Goal: Check status: Check status

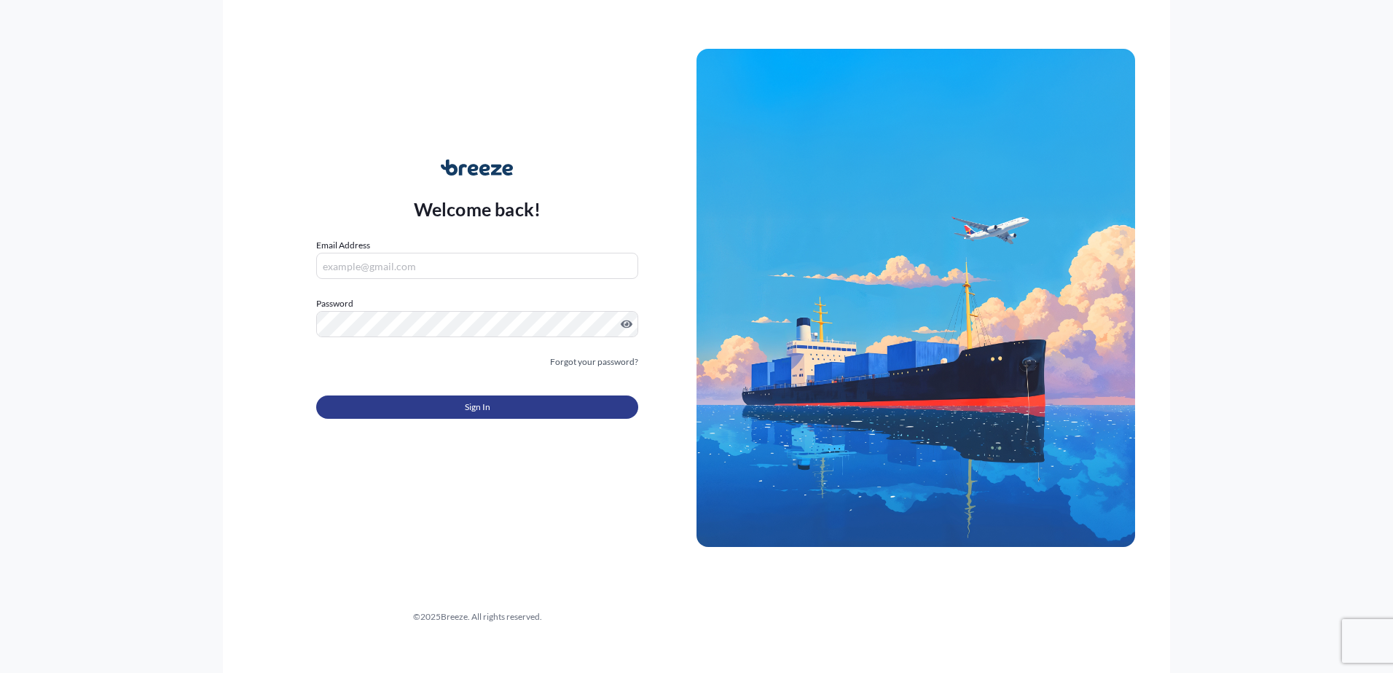
type input "[PERSON_NAME][EMAIL_ADDRESS][PERSON_NAME][DOMAIN_NAME]"
click at [474, 399] on button "Sign In" at bounding box center [477, 407] width 322 height 23
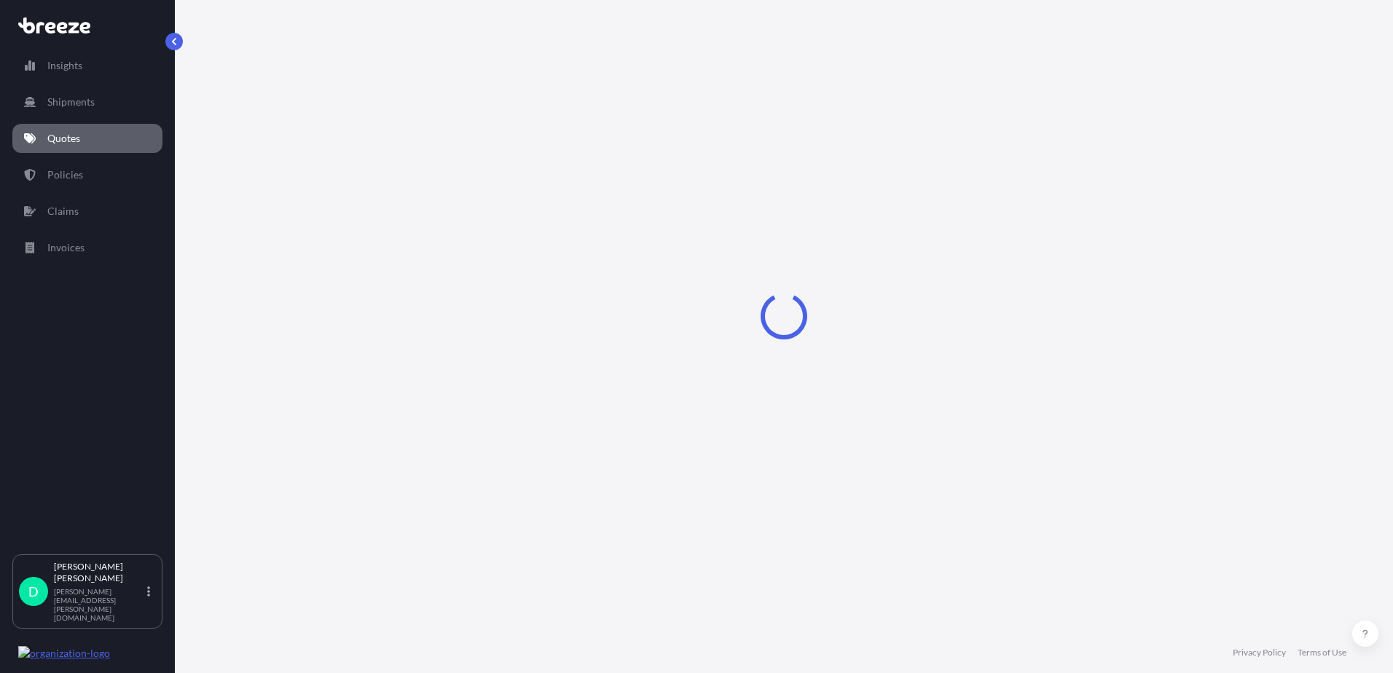
select select "Road"
select select "2"
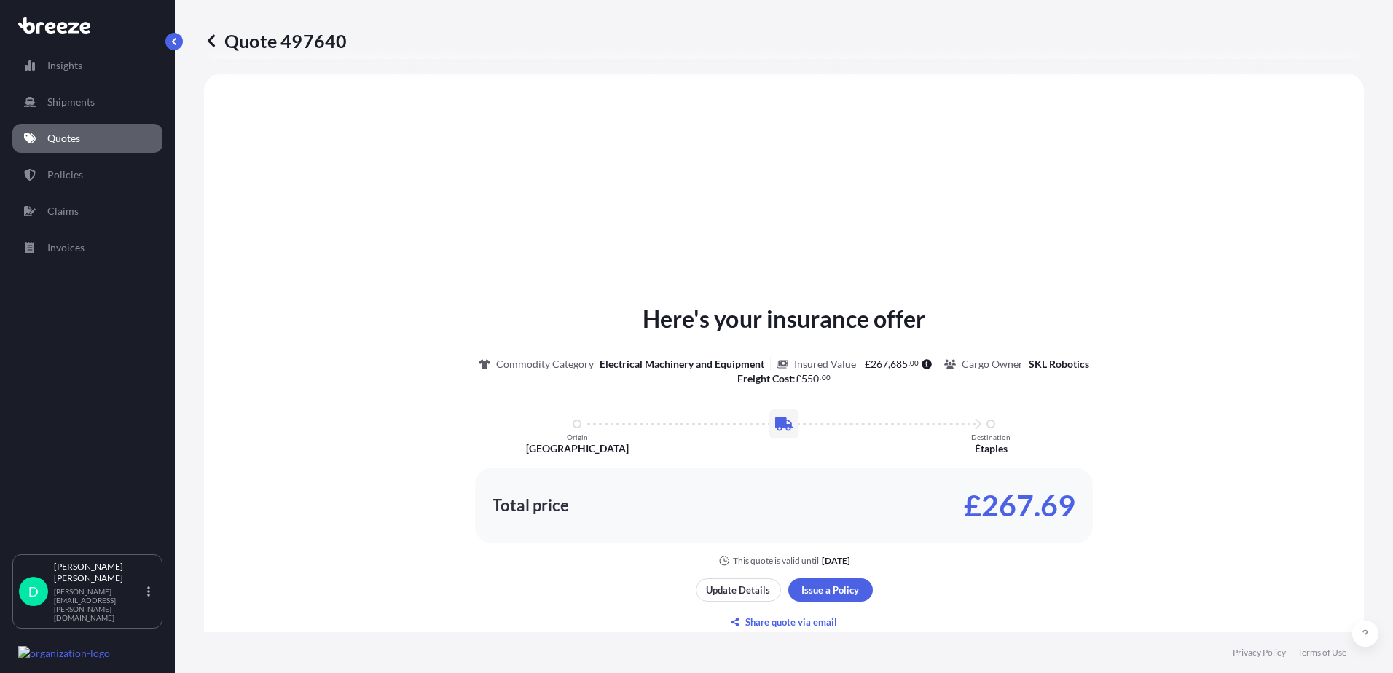
scroll to position [439, 0]
click at [62, 138] on p "Quotes" at bounding box center [63, 138] width 33 height 15
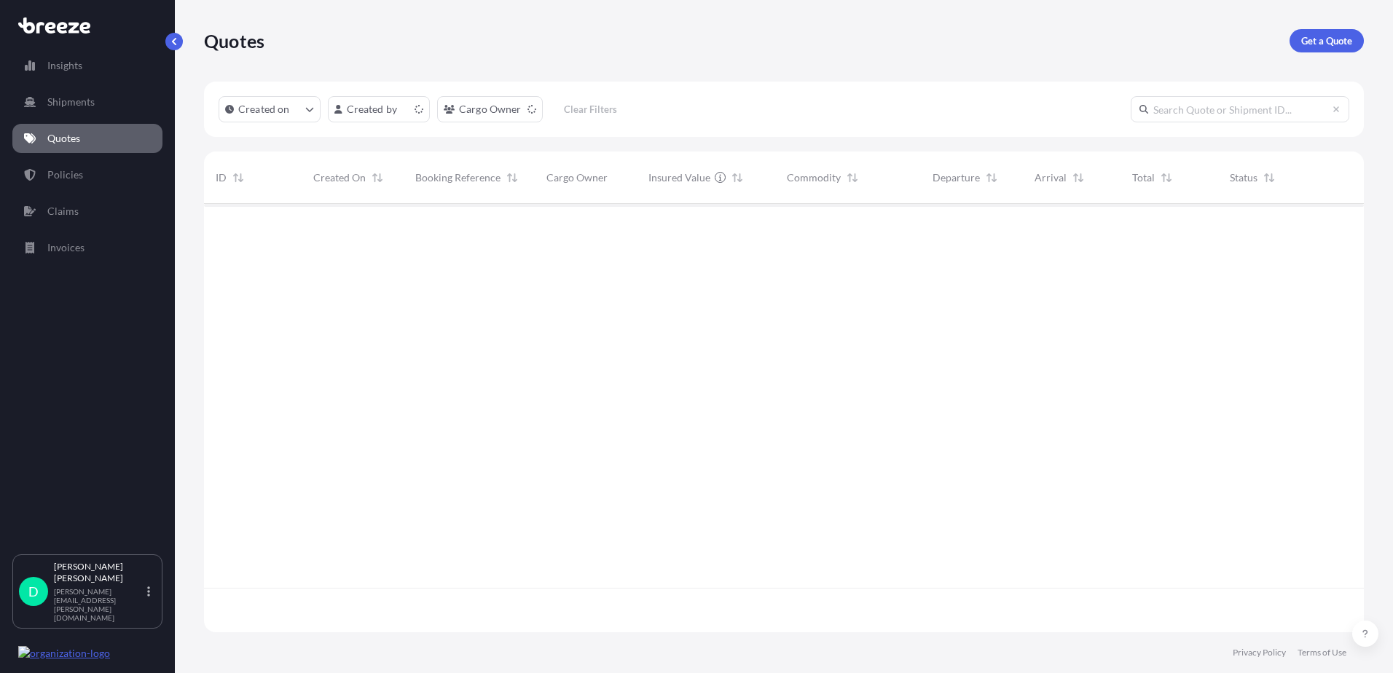
scroll to position [425, 1149]
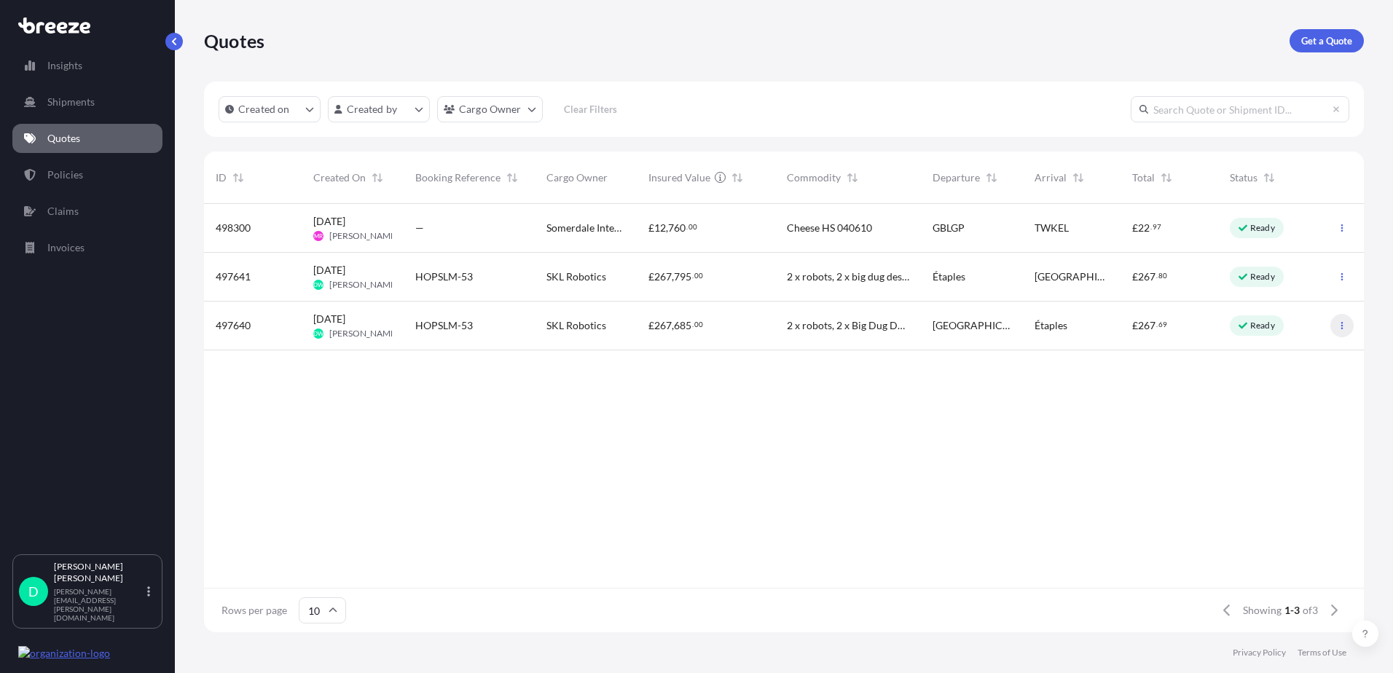
click at [1344, 325] on icon "button" at bounding box center [1342, 325] width 9 height 9
click at [879, 326] on span "2 x robots, 2 x Big Dug Desk, 1 Toolbox, 1 Eurocrate" at bounding box center [848, 325] width 122 height 15
select select "Road"
select select "2"
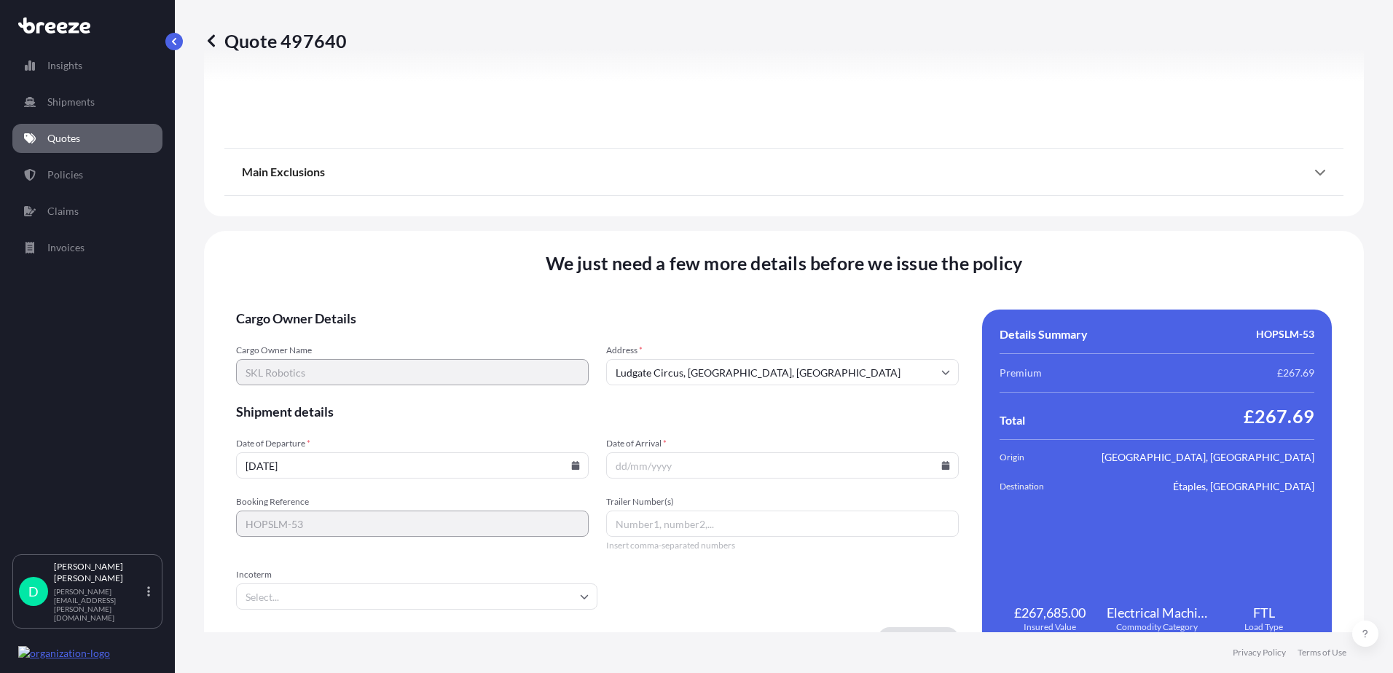
scroll to position [1639, 0]
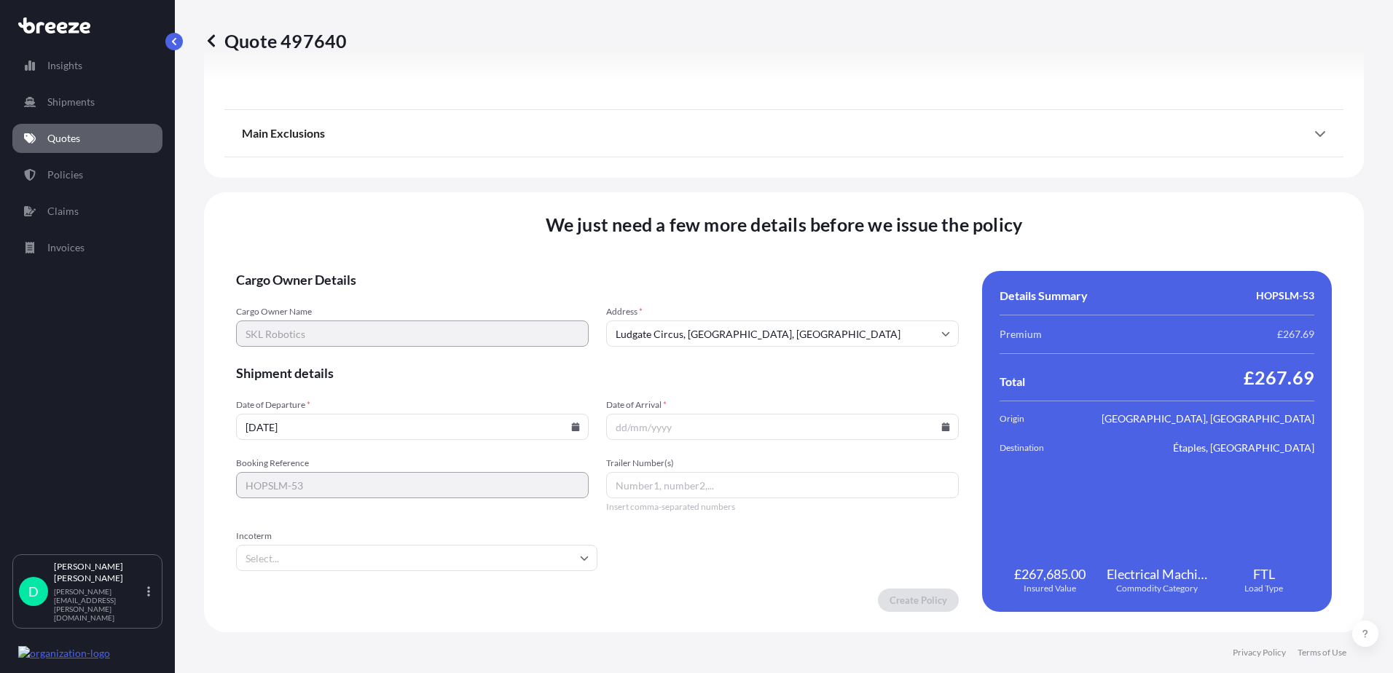
click at [570, 432] on input "[DATE]" at bounding box center [412, 427] width 353 height 26
click at [573, 425] on icon at bounding box center [575, 427] width 9 height 9
click at [373, 266] on button "10" at bounding box center [376, 269] width 23 height 23
type input "[DATE]"
click at [942, 428] on icon at bounding box center [946, 427] width 8 height 9
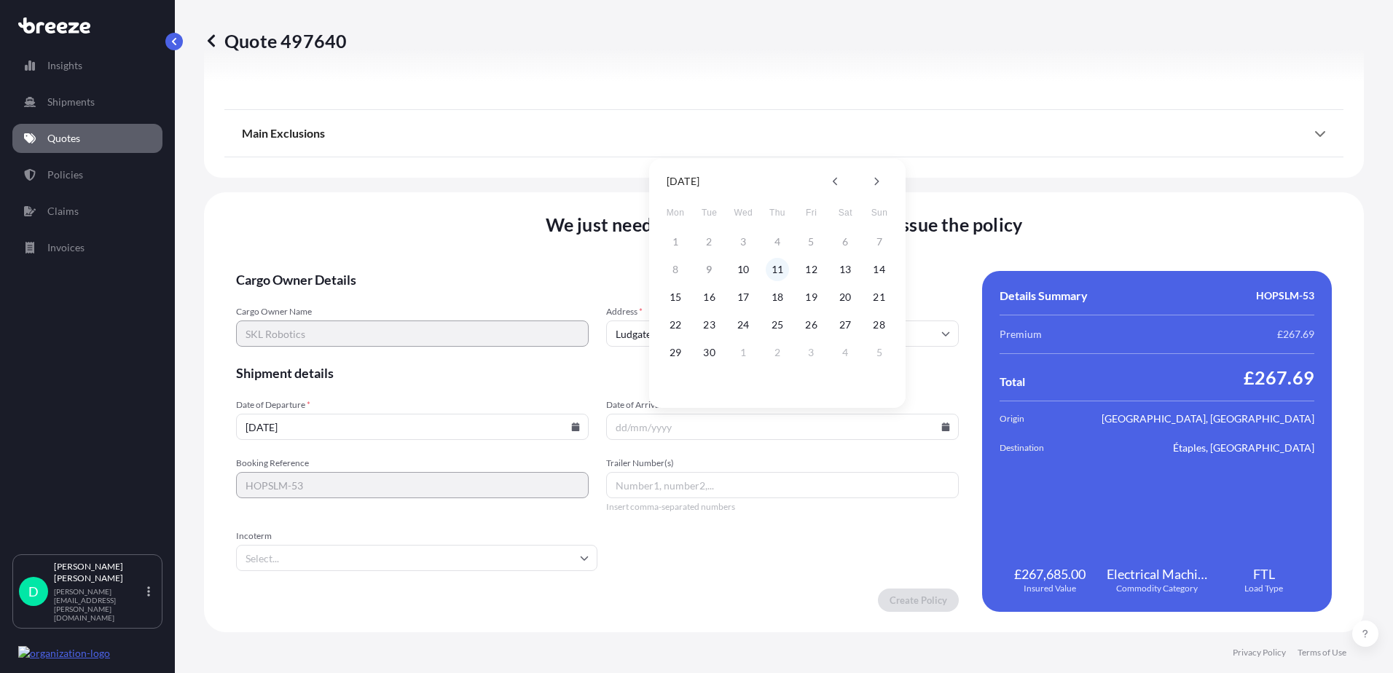
click at [779, 271] on button "11" at bounding box center [777, 269] width 23 height 23
type input "[DATE]"
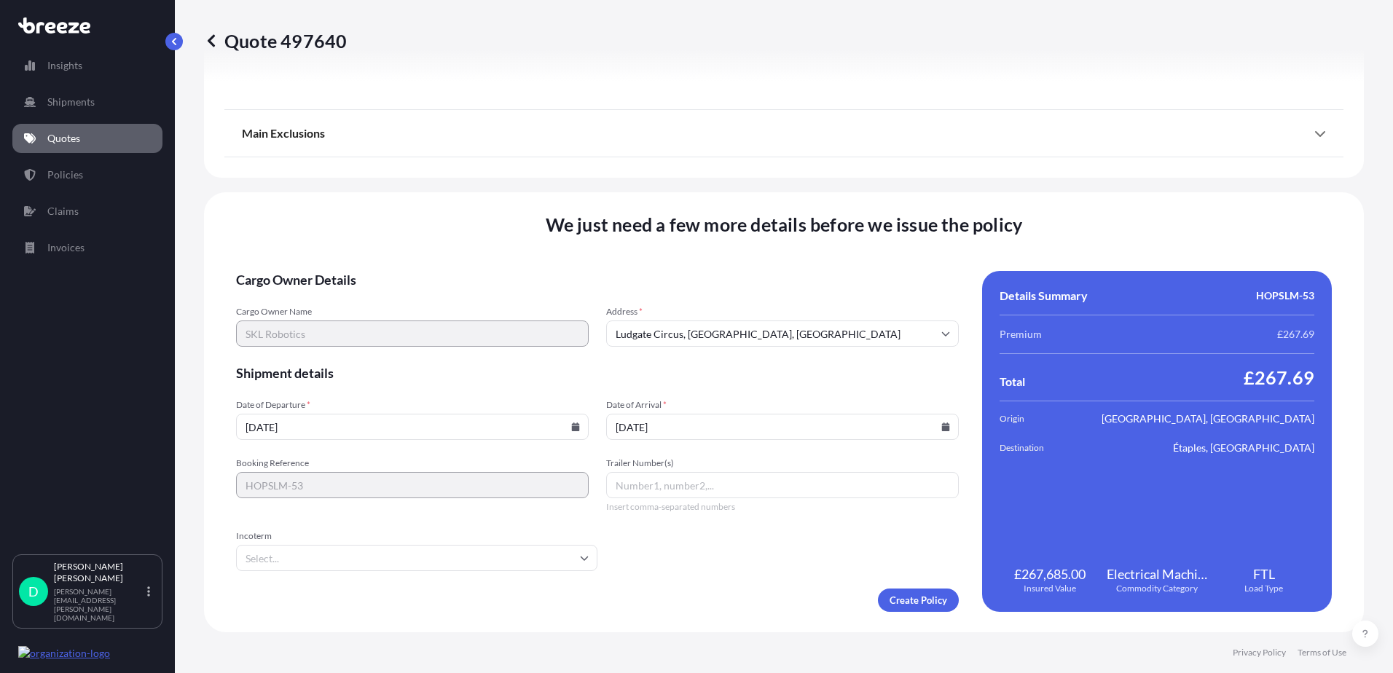
click at [683, 481] on input "Trailer Number(s)" at bounding box center [782, 485] width 353 height 26
paste input "AB26MAU"
type input "AB26MAU"
click at [404, 555] on input "Incoterm" at bounding box center [416, 558] width 361 height 26
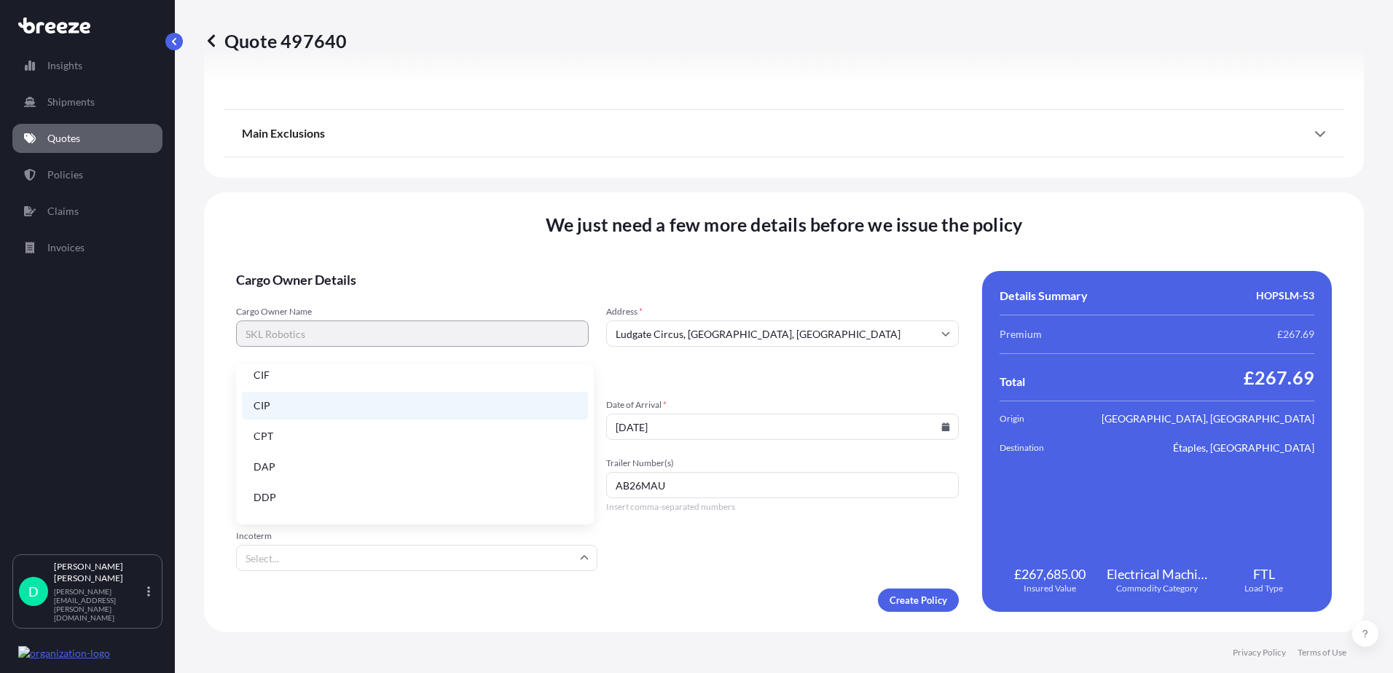
scroll to position [0, 0]
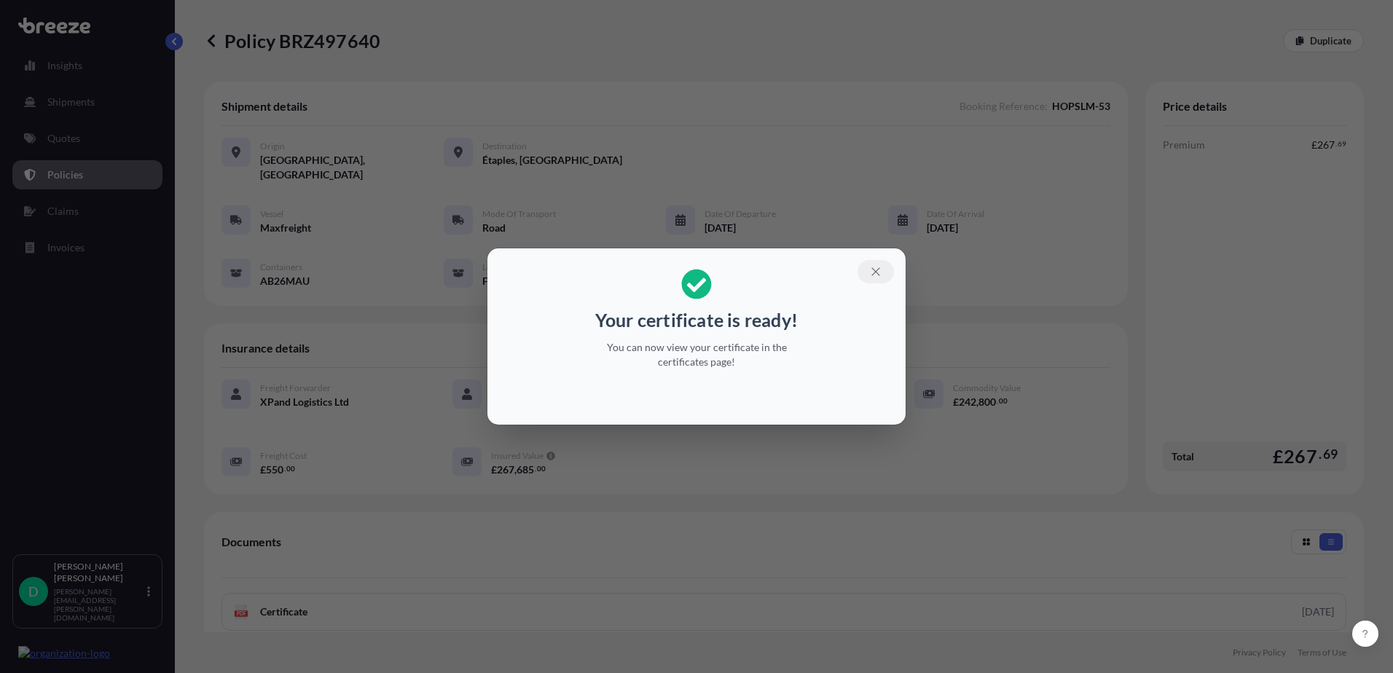
click at [870, 265] on icon "button" at bounding box center [875, 271] width 13 height 13
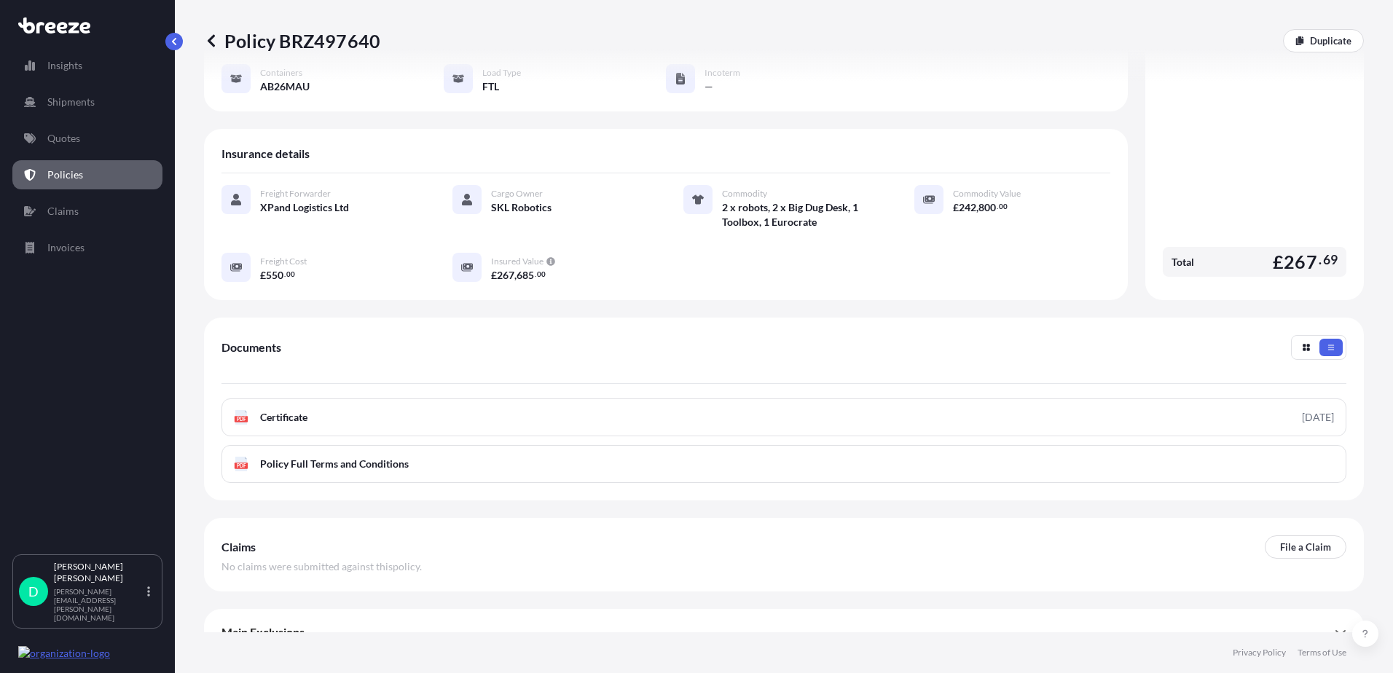
scroll to position [203, 0]
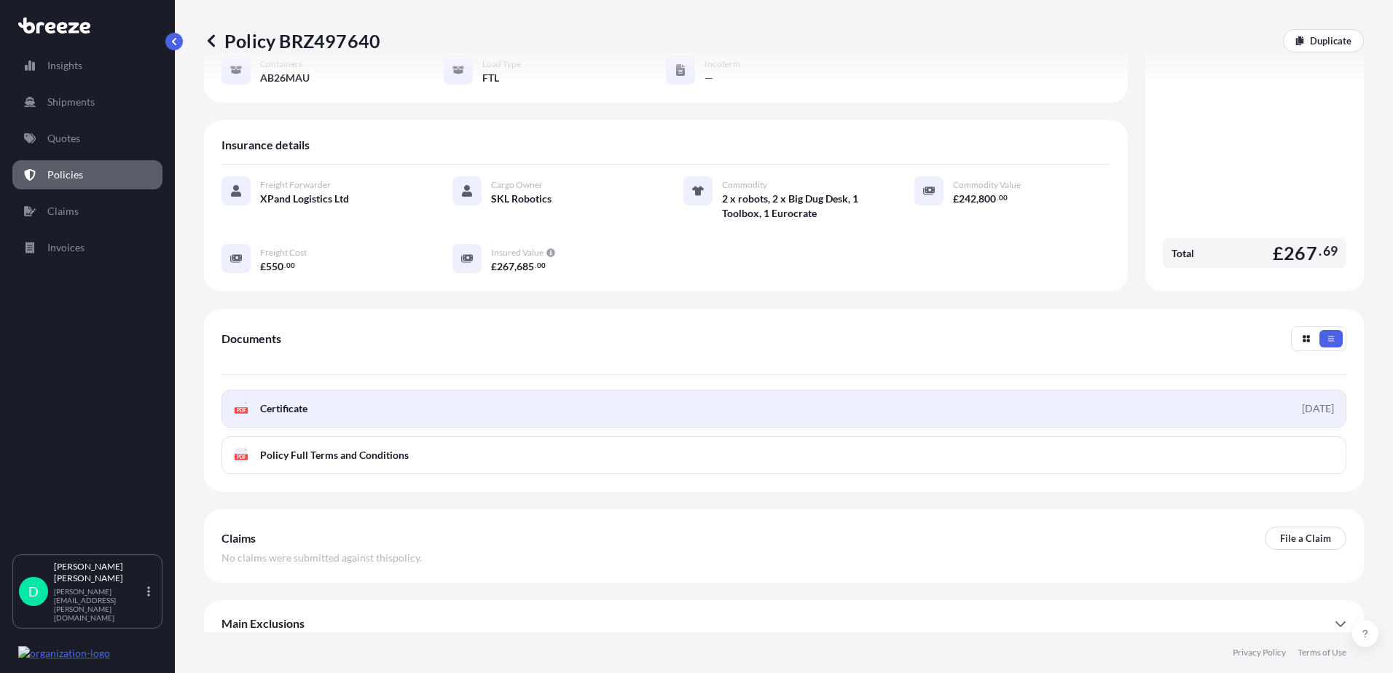
click at [683, 390] on link "PDF Certificate [DATE]" at bounding box center [783, 409] width 1125 height 38
